Goal: Find specific page/section: Find specific page/section

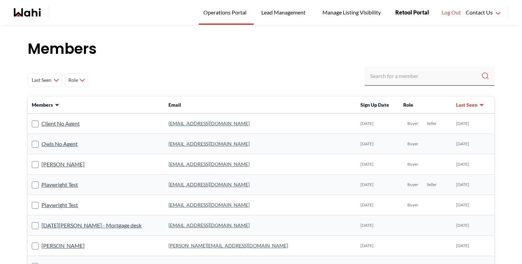
click at [415, 11] on span "Retool Portal" at bounding box center [412, 12] width 34 height 9
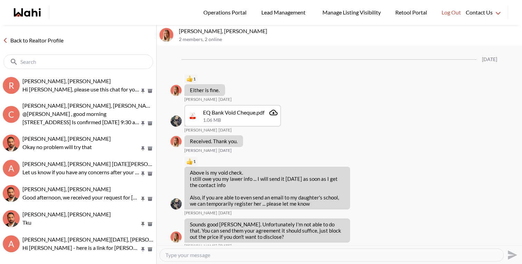
scroll to position [647, 0]
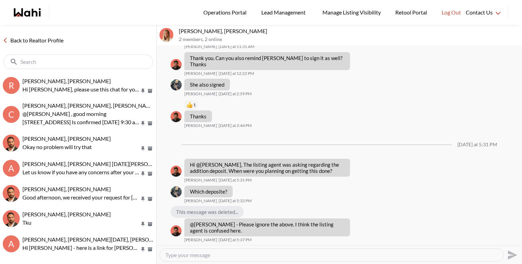
click at [46, 33] on div "Back to Realtor Profile" at bounding box center [78, 49] width 156 height 48
click at [49, 43] on link "Back to Realtor Profile" at bounding box center [33, 40] width 66 height 9
